Goal: Transaction & Acquisition: Purchase product/service

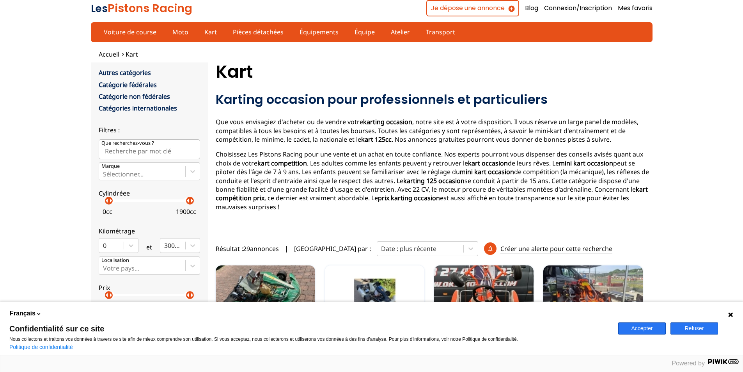
click at [703, 325] on button "Refuser" at bounding box center [694, 328] width 48 height 12
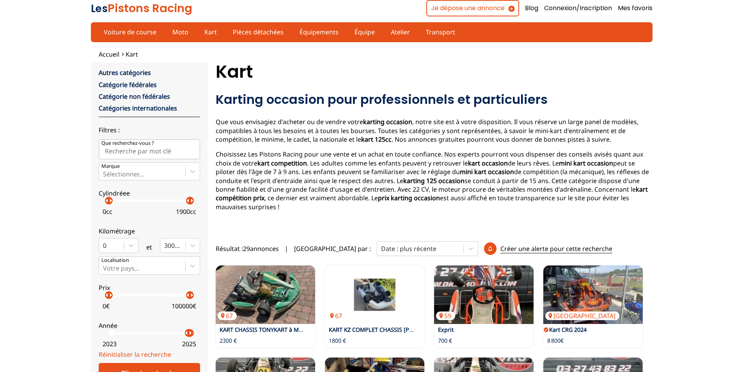
drag, startPoint x: 108, startPoint y: 335, endPoint x: 188, endPoint y: 340, distance: 80.1
click at [188, 340] on label "Année arrow_left arrow_right arrow_left arrow_right 2023 2025" at bounding box center [149, 333] width 101 height 35
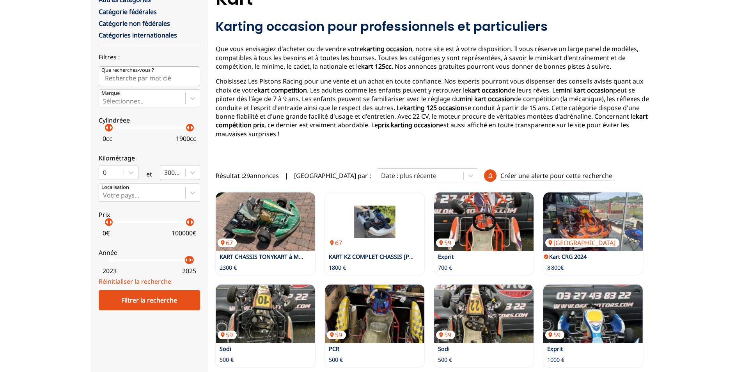
scroll to position [78, 0]
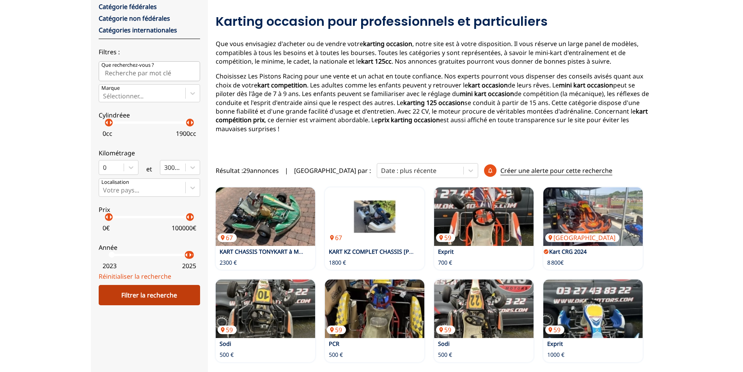
click at [154, 294] on div "Filtrer la recherche" at bounding box center [149, 295] width 101 height 20
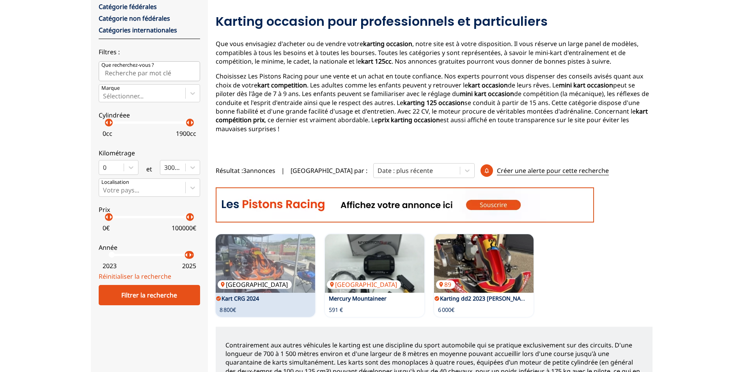
click at [282, 250] on img at bounding box center [265, 263] width 99 height 59
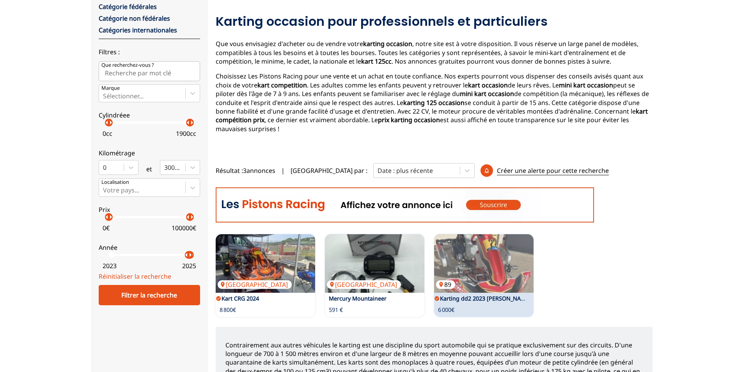
click at [481, 254] on img at bounding box center [483, 263] width 99 height 59
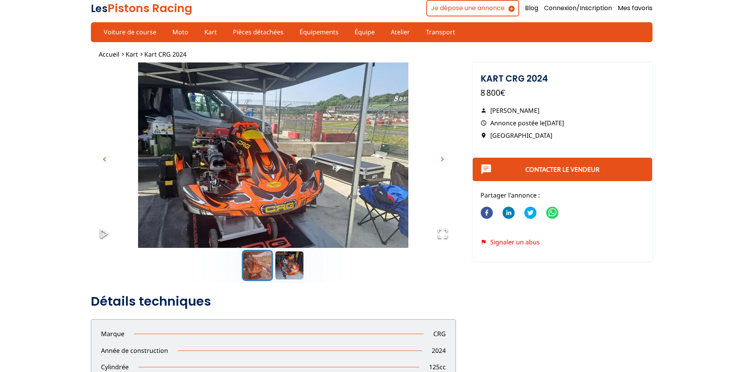
click at [291, 142] on img "Go to Slide 1" at bounding box center [273, 163] width 365 height 203
click at [289, 264] on button "Go to Slide 2" at bounding box center [289, 265] width 31 height 31
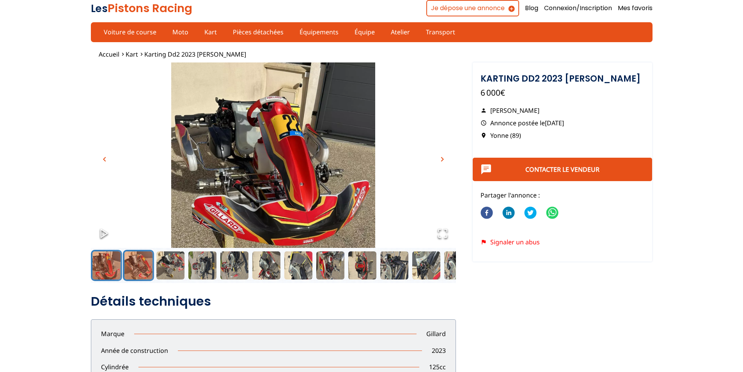
click at [144, 263] on button "Go to Slide 2" at bounding box center [138, 265] width 31 height 31
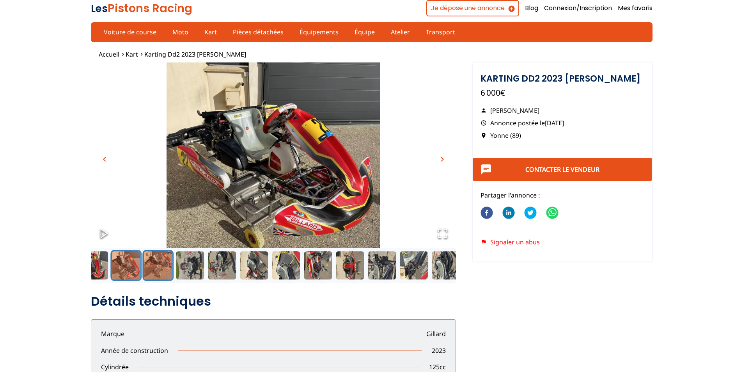
click at [154, 262] on button "Go to Slide 3" at bounding box center [157, 265] width 31 height 31
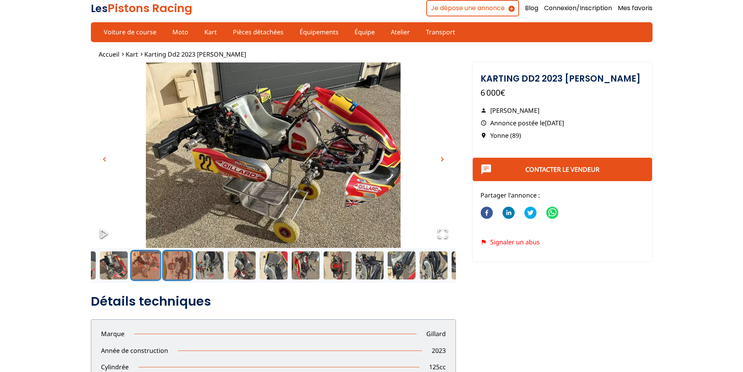
click at [175, 269] on button "Go to Slide 4" at bounding box center [177, 265] width 31 height 31
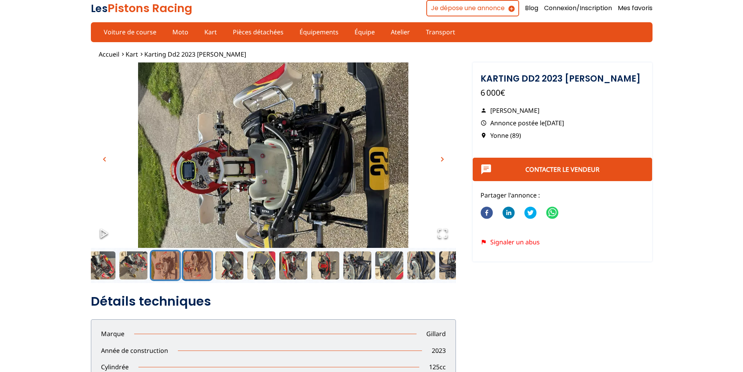
click at [195, 269] on button "Go to Slide 5" at bounding box center [197, 265] width 31 height 31
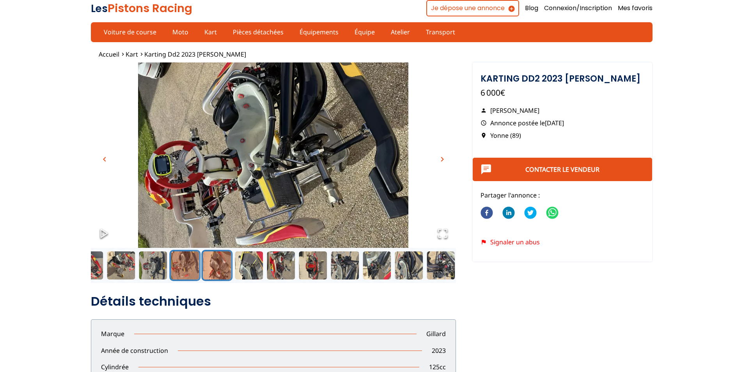
click at [218, 266] on button "Go to Slide 6" at bounding box center [216, 265] width 31 height 31
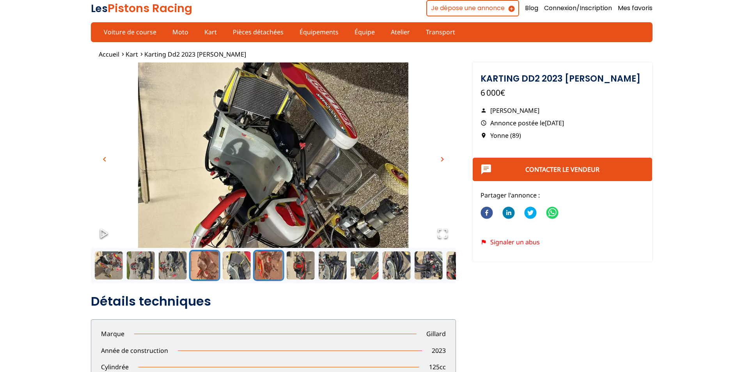
click at [264, 266] on button "Go to Slide 8" at bounding box center [268, 265] width 31 height 31
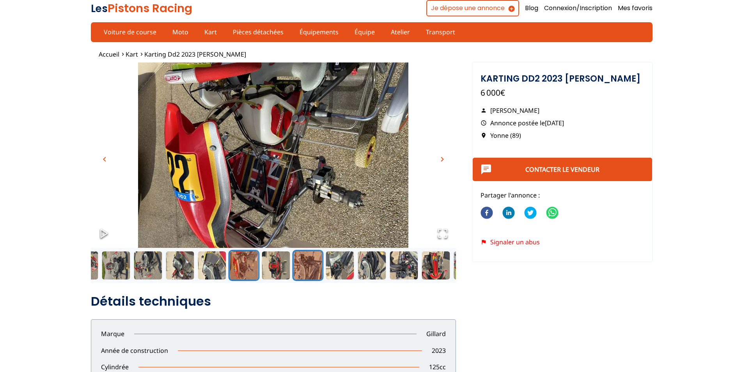
click at [308, 268] on button "Go to Slide 10" at bounding box center [307, 265] width 31 height 31
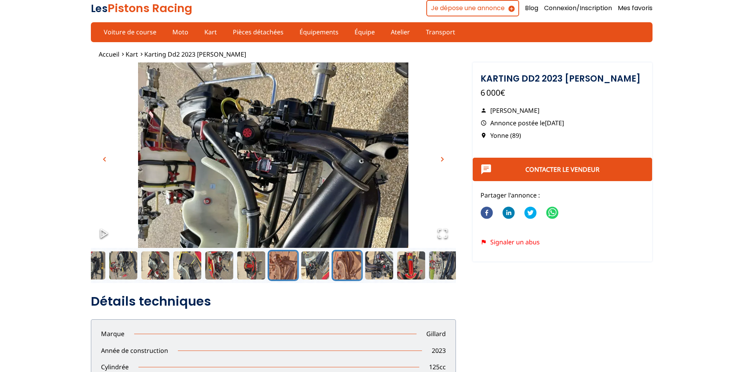
click at [346, 268] on button "Go to Slide 12" at bounding box center [347, 265] width 31 height 31
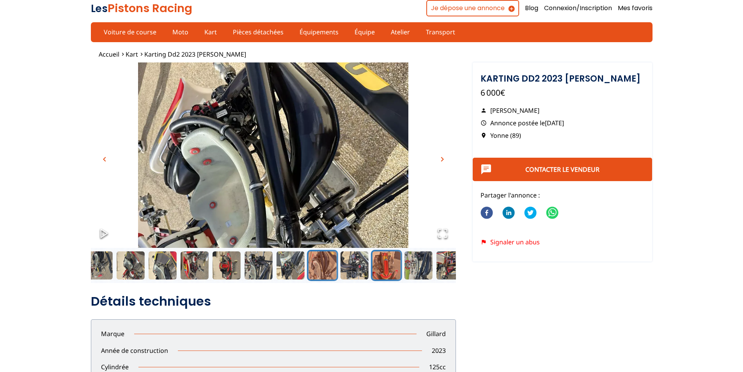
click at [383, 266] on button "Go to Slide 14" at bounding box center [386, 265] width 31 height 31
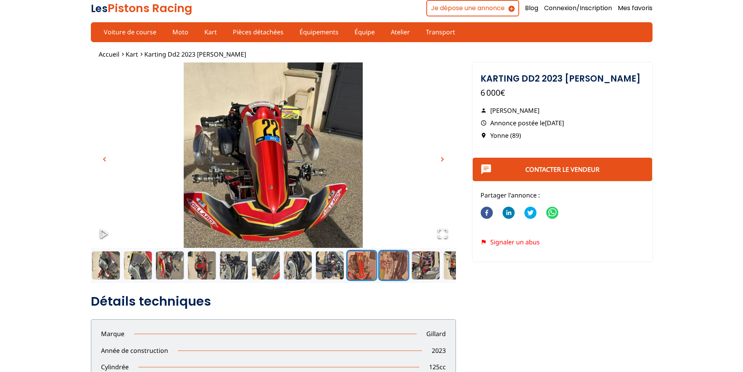
click at [395, 265] on button "Go to Slide 15" at bounding box center [393, 265] width 31 height 31
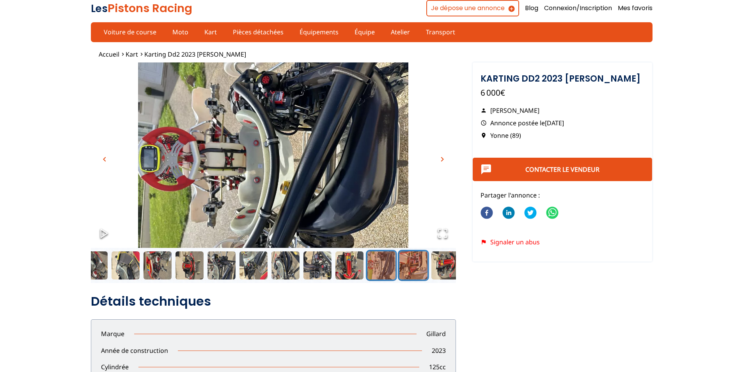
click at [407, 264] on button "Go to Slide 16" at bounding box center [412, 265] width 31 height 31
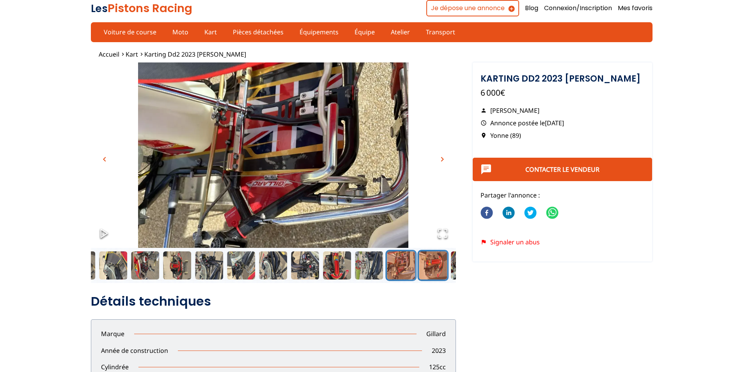
click at [436, 265] on button "Go to Slide 17" at bounding box center [432, 265] width 31 height 31
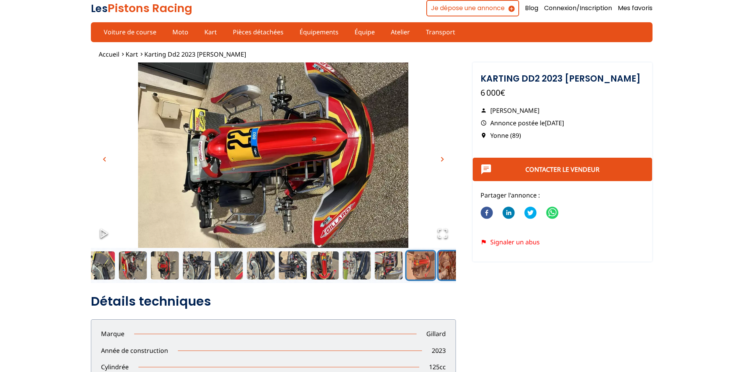
click at [448, 266] on button "Go to Slide 18" at bounding box center [452, 265] width 31 height 31
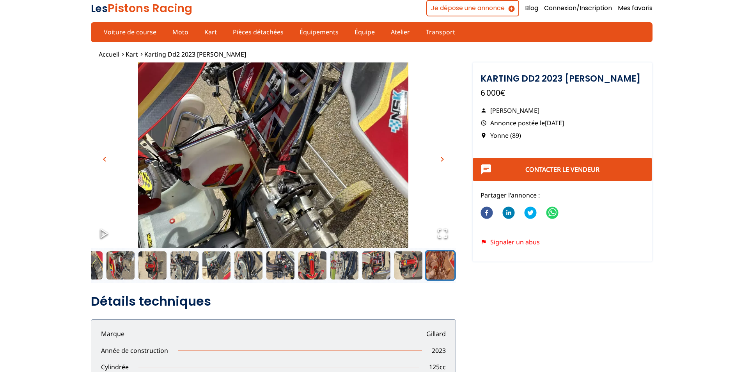
click at [444, 270] on button "Go to Slide 18" at bounding box center [440, 265] width 31 height 31
